Goal: Information Seeking & Learning: Learn about a topic

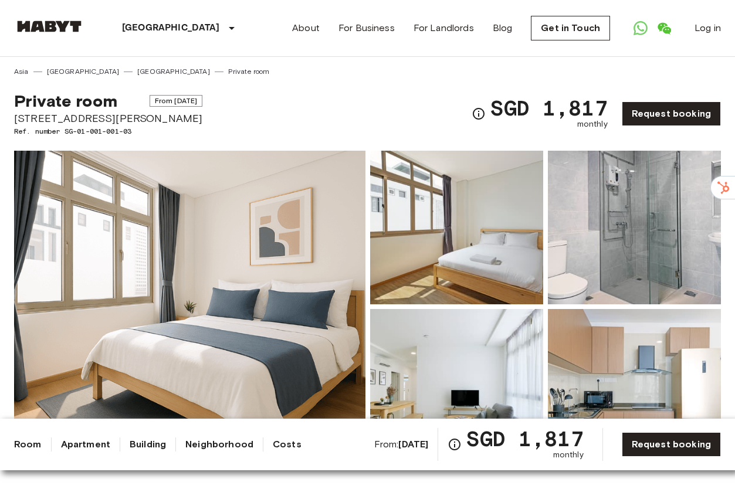
click at [62, 28] on img at bounding box center [49, 27] width 70 height 12
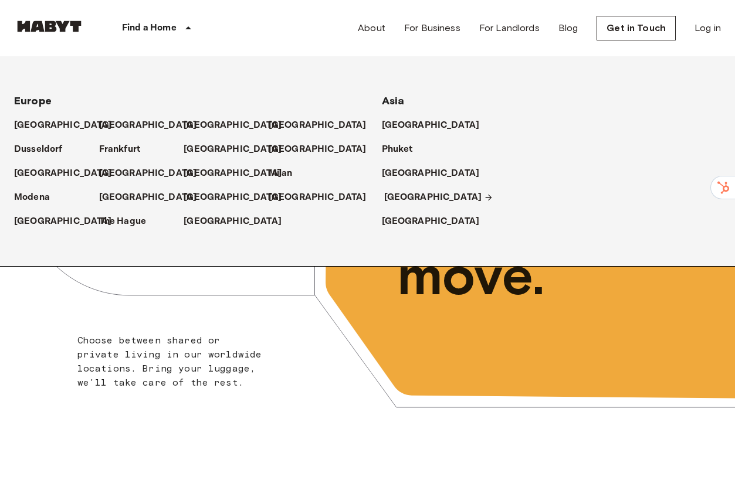
click at [411, 200] on p "[GEOGRAPHIC_DATA]" at bounding box center [433, 198] width 98 height 14
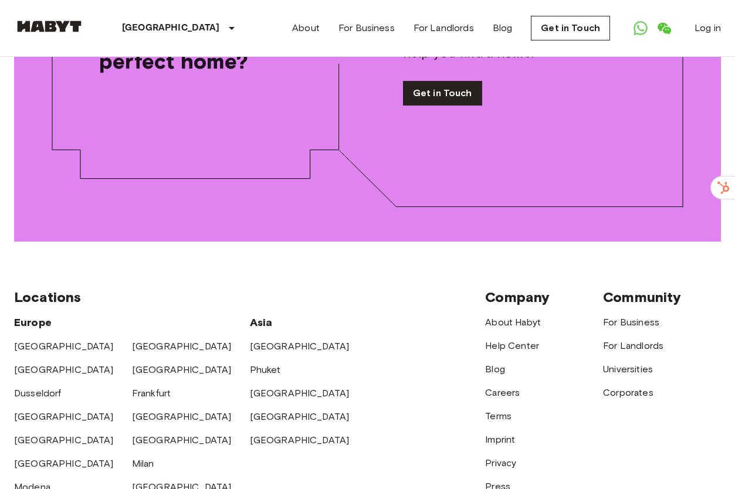
scroll to position [1683, 0]
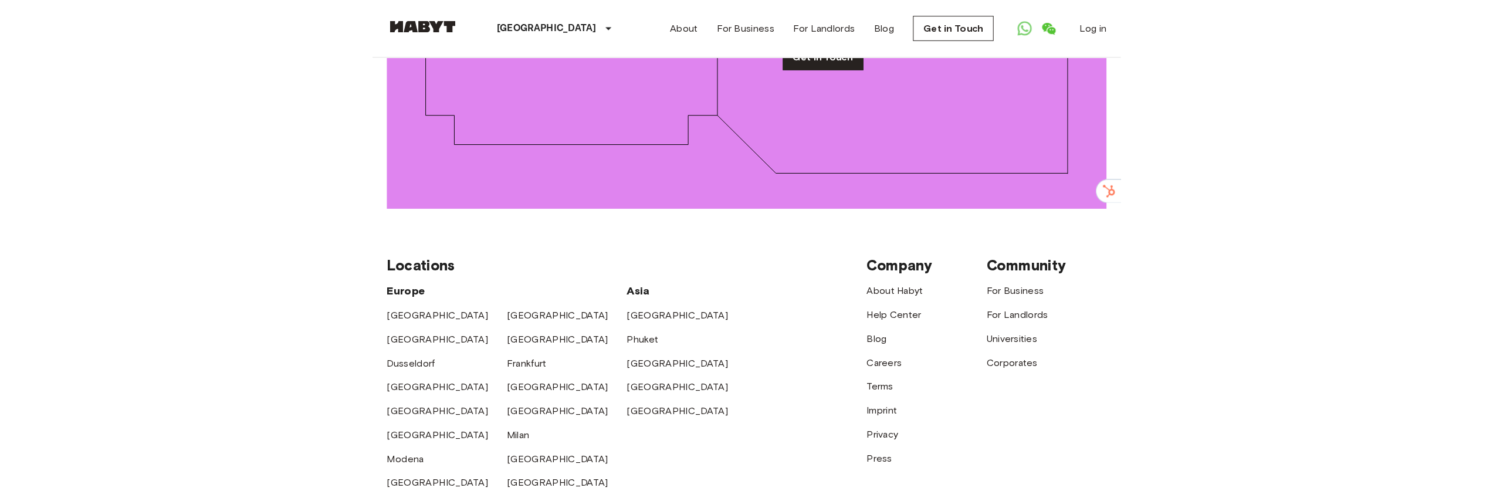
scroll to position [1690, 0]
